Goal: Task Accomplishment & Management: Complete application form

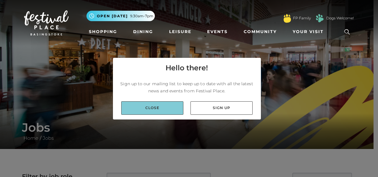
click at [169, 101] on link "Close" at bounding box center [152, 107] width 62 height 13
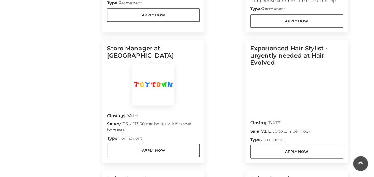
scroll to position [297, 0]
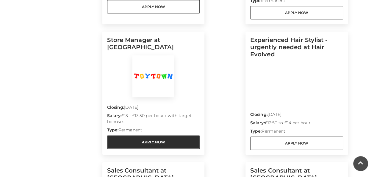
click at [175, 139] on link "Apply Now" at bounding box center [153, 141] width 93 height 13
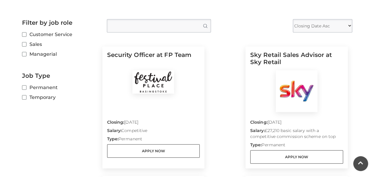
scroll to position [149, 0]
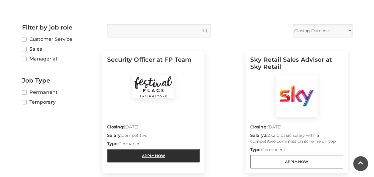
click at [174, 157] on link "Apply Now" at bounding box center [153, 155] width 93 height 13
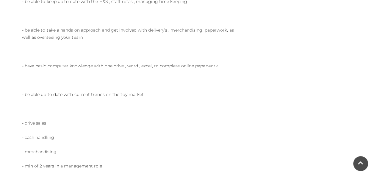
scroll to position [268, 0]
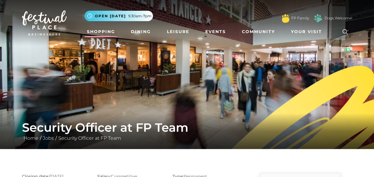
click at [100, 32] on link "Shopping" at bounding box center [100, 31] width 33 height 11
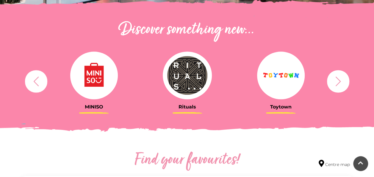
scroll to position [208, 0]
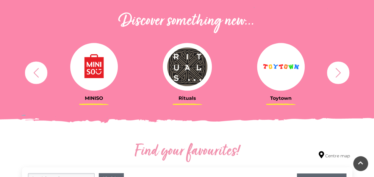
click at [336, 70] on icon "button" at bounding box center [337, 72] width 11 height 11
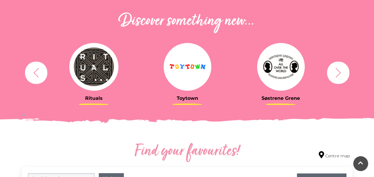
click at [336, 70] on icon "button" at bounding box center [337, 72] width 11 height 11
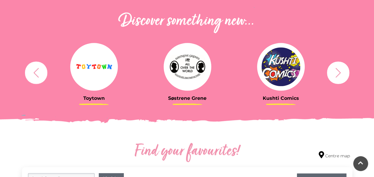
click at [336, 70] on icon "button" at bounding box center [337, 72] width 11 height 11
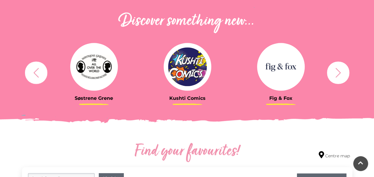
click at [336, 70] on icon "button" at bounding box center [337, 72] width 11 height 11
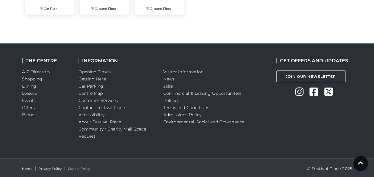
scroll to position [1741, 0]
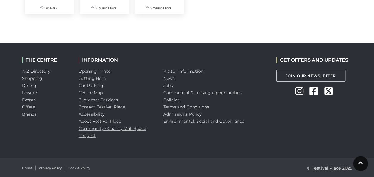
click at [101, 128] on link "Community / Charity Mall Space Request" at bounding box center [112, 131] width 68 height 12
